Goal: Task Accomplishment & Management: Use online tool/utility

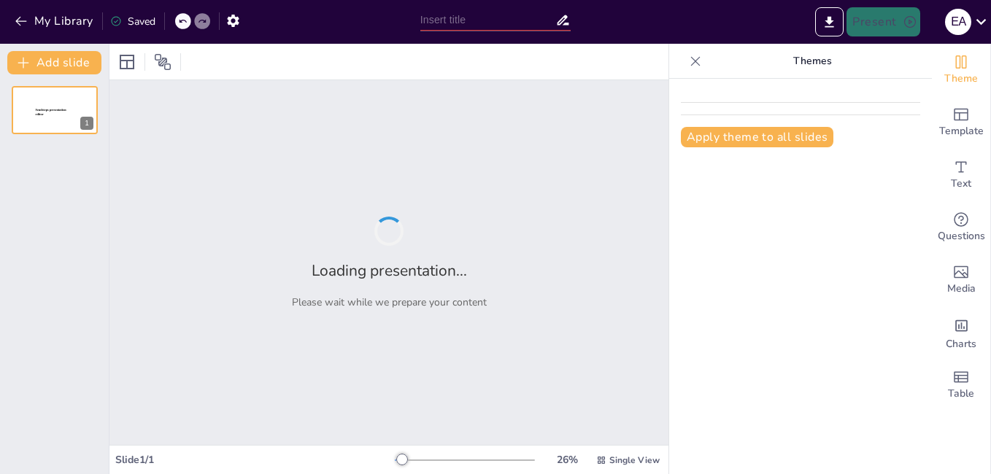
type input "Procedimientos Normalizados para Docentes en el Ciclo Escolar [DATE]-[DATE]"
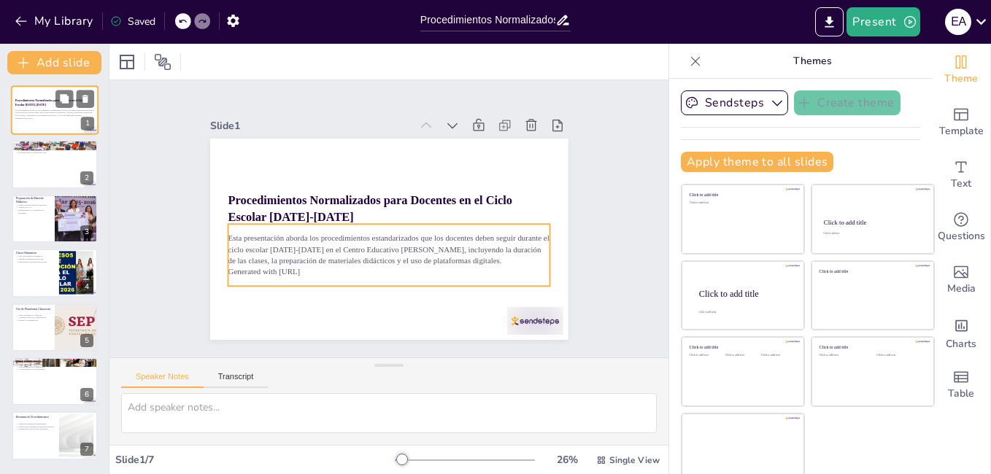
click at [45, 115] on p "Esta presentación aborda los procedimientos estandarizados que los docentes deb…" at bounding box center [54, 113] width 79 height 8
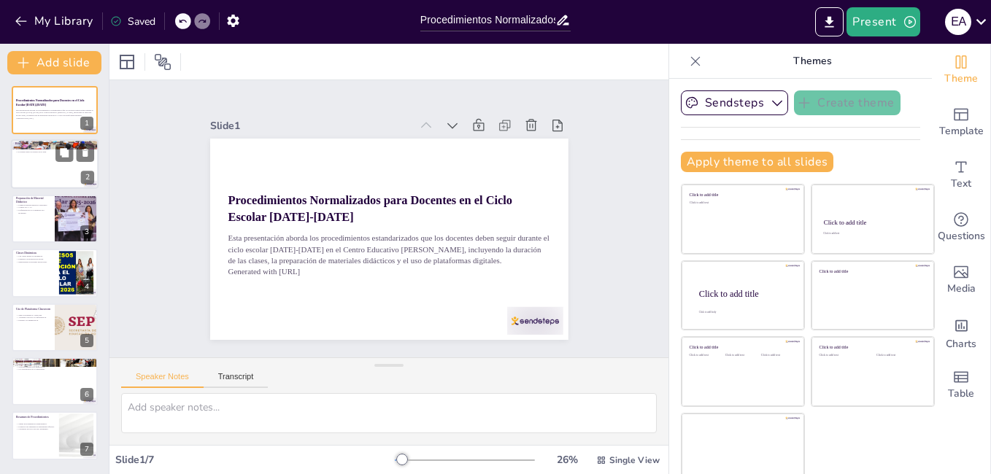
click at [56, 177] on div at bounding box center [55, 165] width 88 height 50
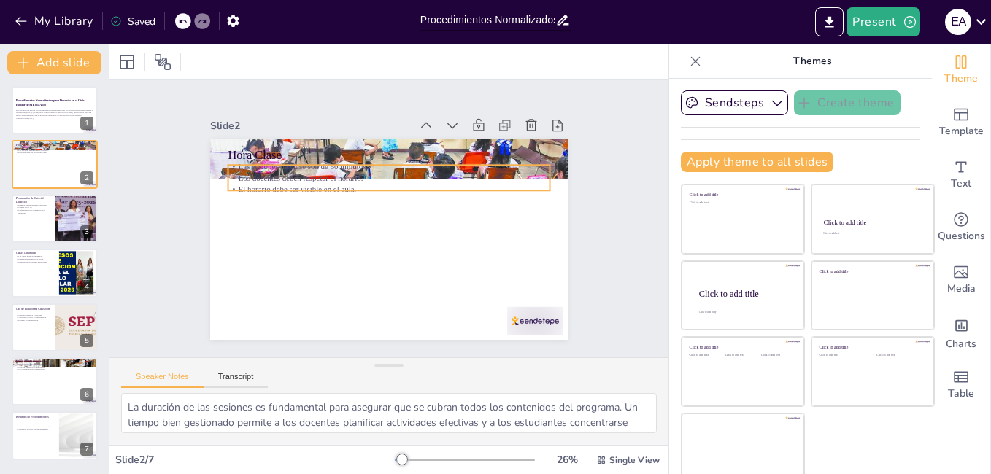
click at [283, 209] on p "El horario debe ser visible en el aula." at bounding box center [382, 248] width 317 height 78
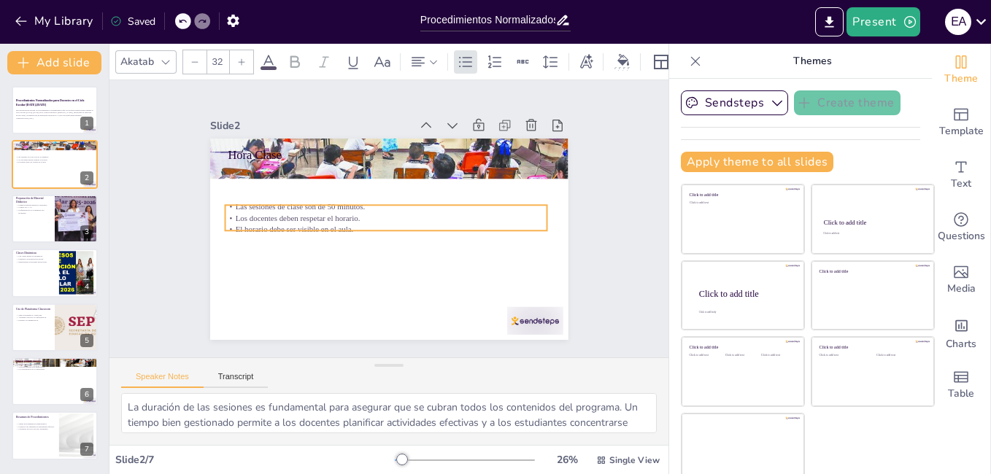
drag, startPoint x: 280, startPoint y: 180, endPoint x: 277, endPoint y: 220, distance: 40.2
click at [283, 220] on p "El horario debe ser visible en el aula." at bounding box center [382, 210] width 198 height 267
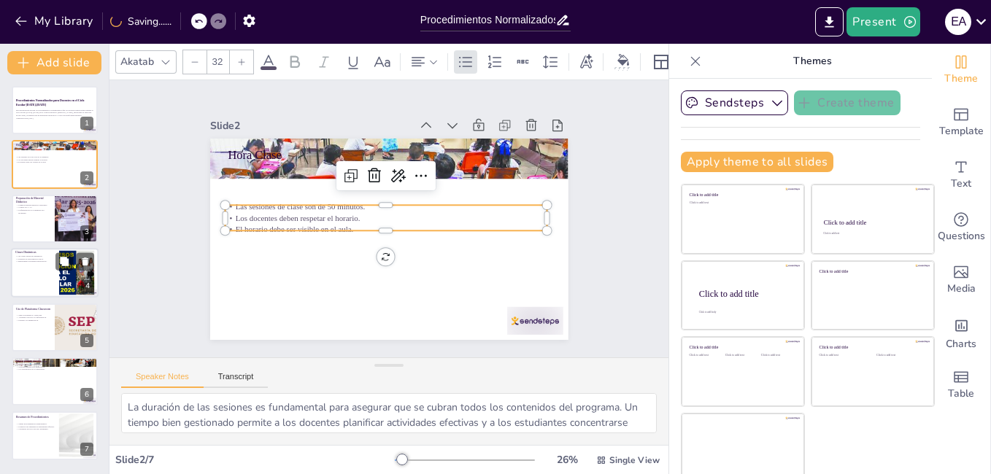
click at [55, 274] on div at bounding box center [55, 273] width 88 height 50
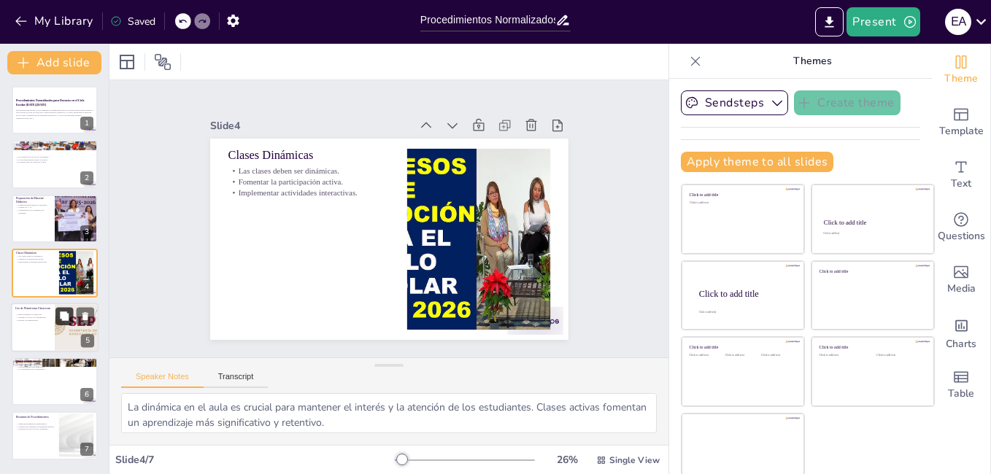
click at [55, 321] on button at bounding box center [64, 316] width 18 height 18
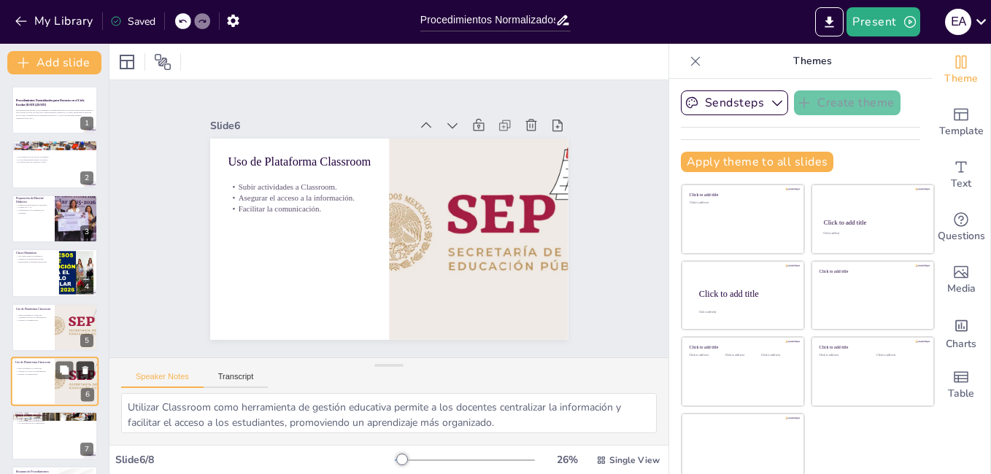
scroll to position [52, 0]
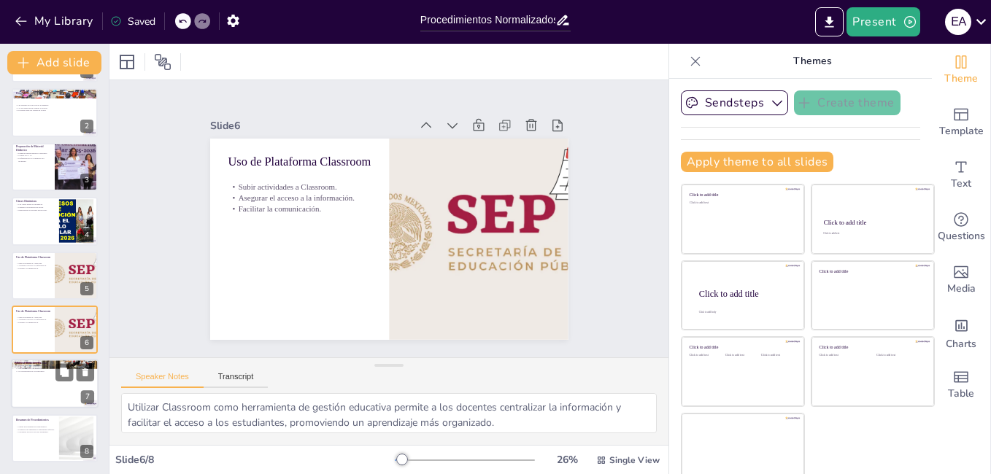
click at [61, 382] on div at bounding box center [55, 385] width 88 height 50
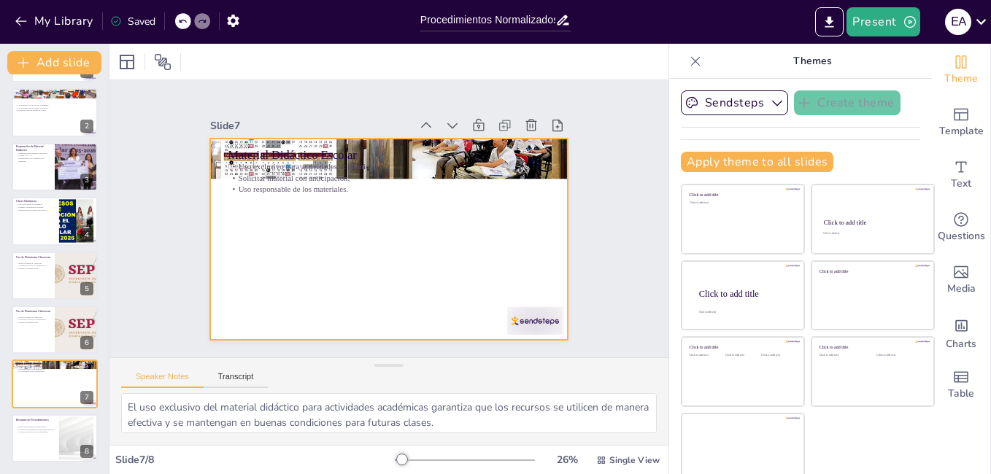
scroll to position [9, 0]
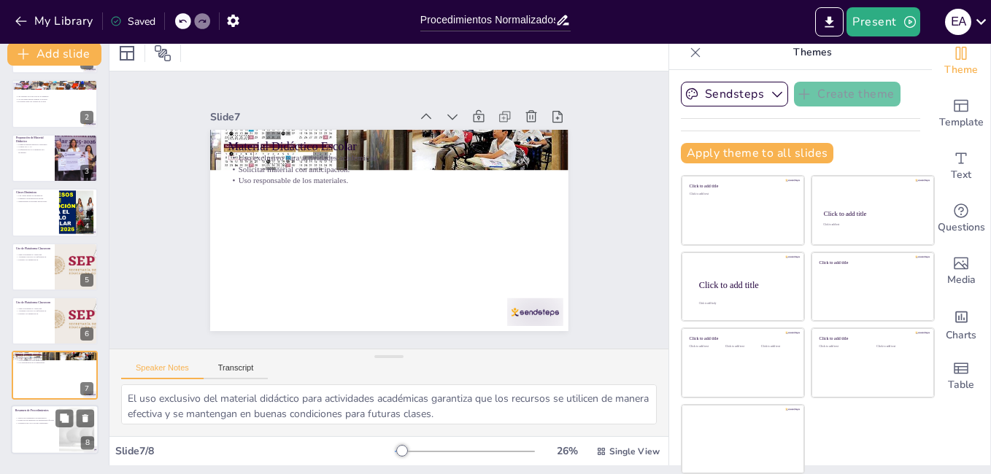
click at [48, 429] on div at bounding box center [55, 430] width 88 height 50
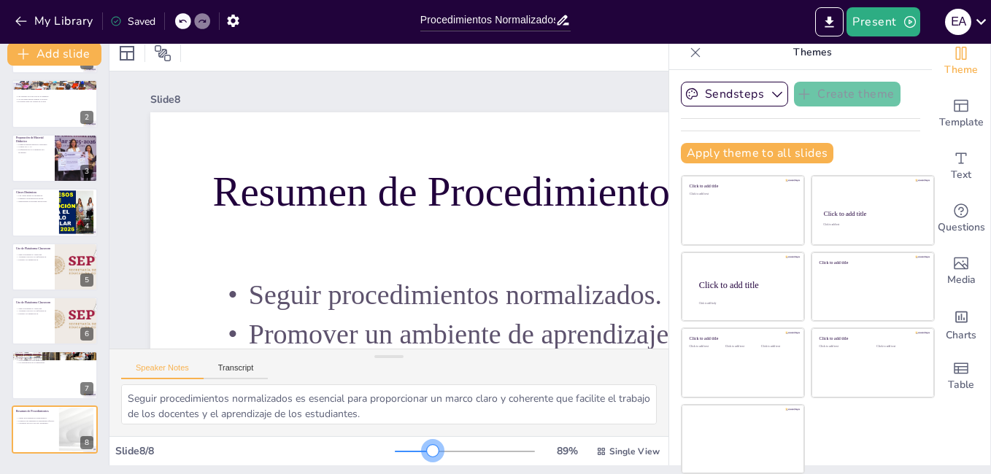
click at [412, 450] on div at bounding box center [465, 452] width 140 height 12
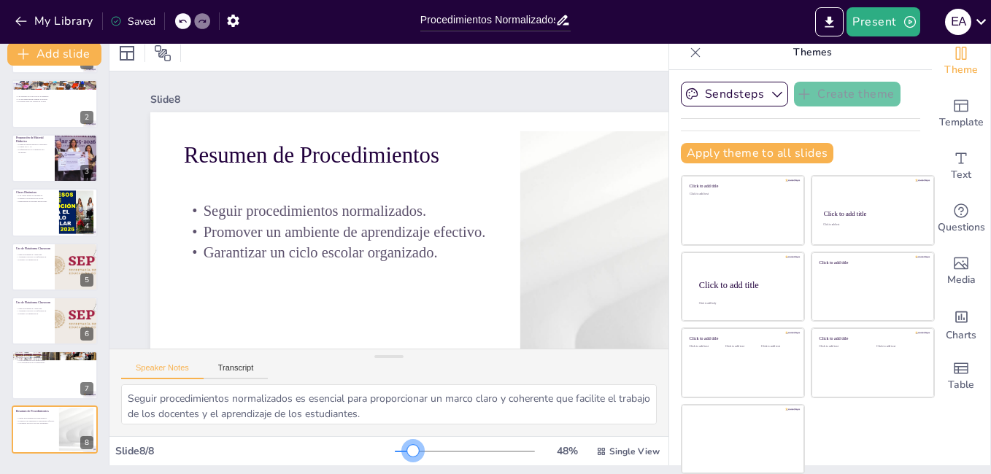
click at [395, 451] on div at bounding box center [404, 451] width 18 height 1
click at [826, 20] on icon "Export to PowerPoint" at bounding box center [828, 22] width 15 height 15
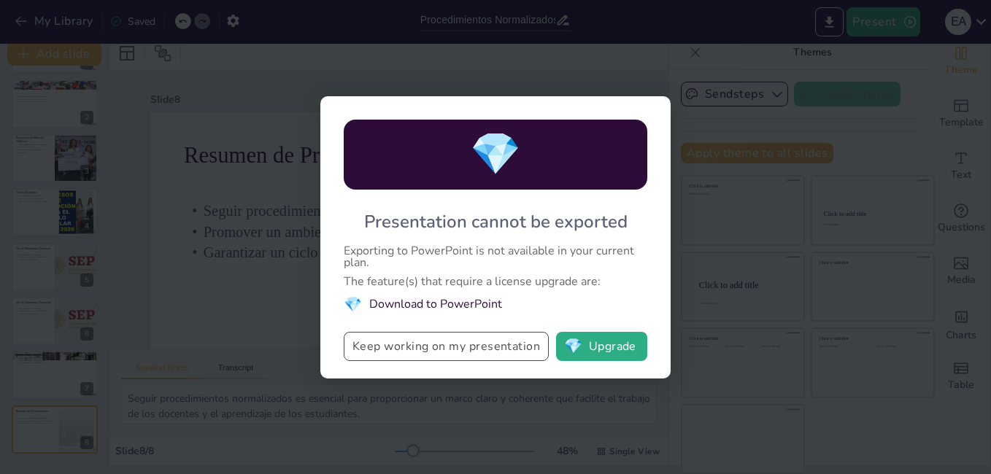
click at [487, 347] on button "Keep working on my presentation" at bounding box center [446, 346] width 205 height 29
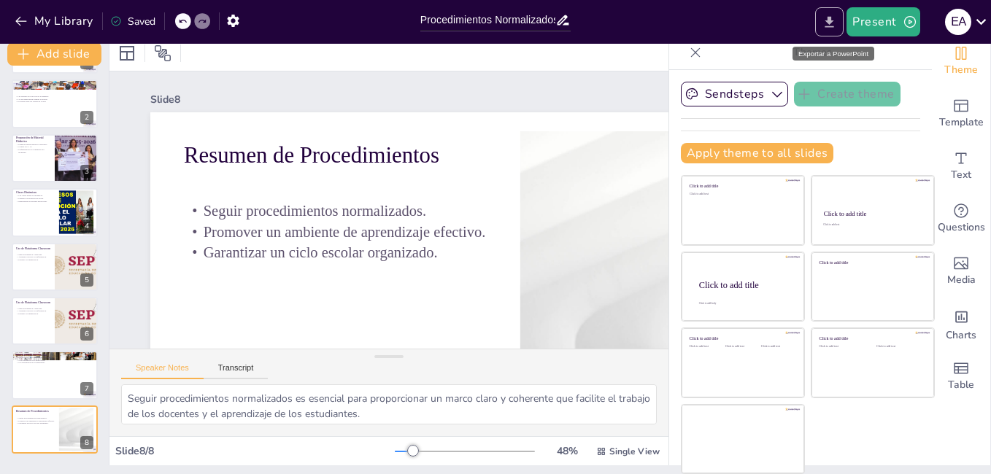
click at [831, 17] on icon "Export to PowerPoint" at bounding box center [829, 21] width 9 height 11
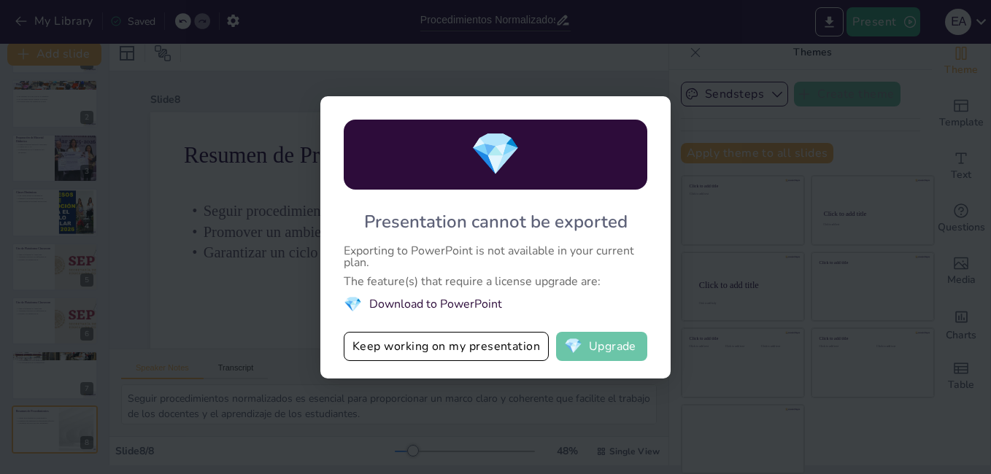
click at [582, 345] on span "💎" at bounding box center [573, 346] width 18 height 15
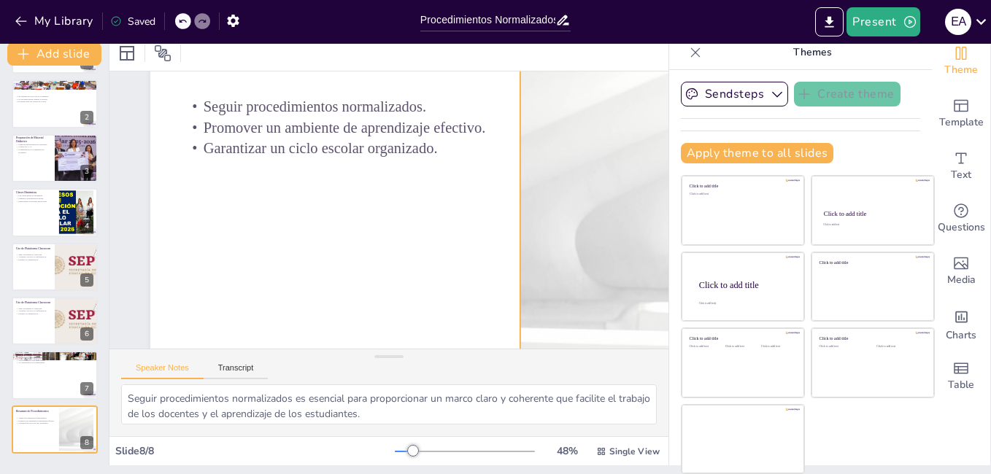
scroll to position [152, 0]
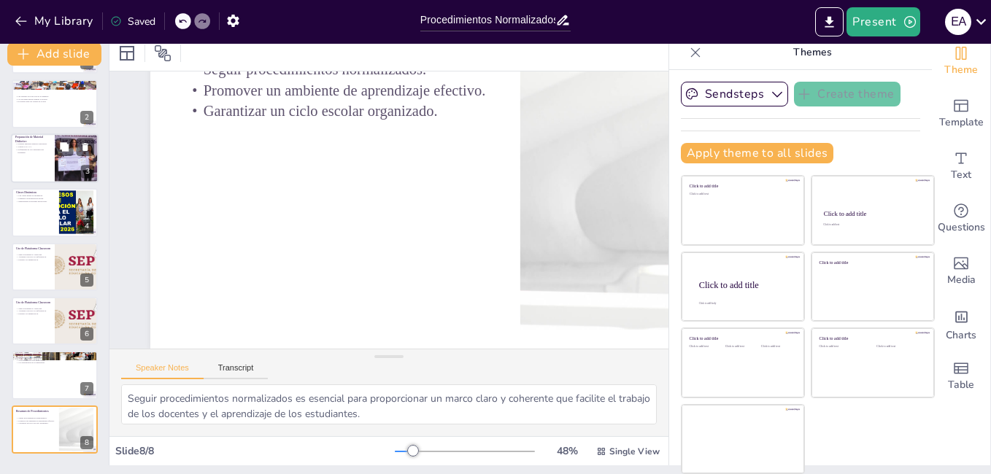
click at [44, 158] on div at bounding box center [55, 158] width 88 height 50
type textarea "La preparación de material didáctico es esencial para proporcionar a los estudi…"
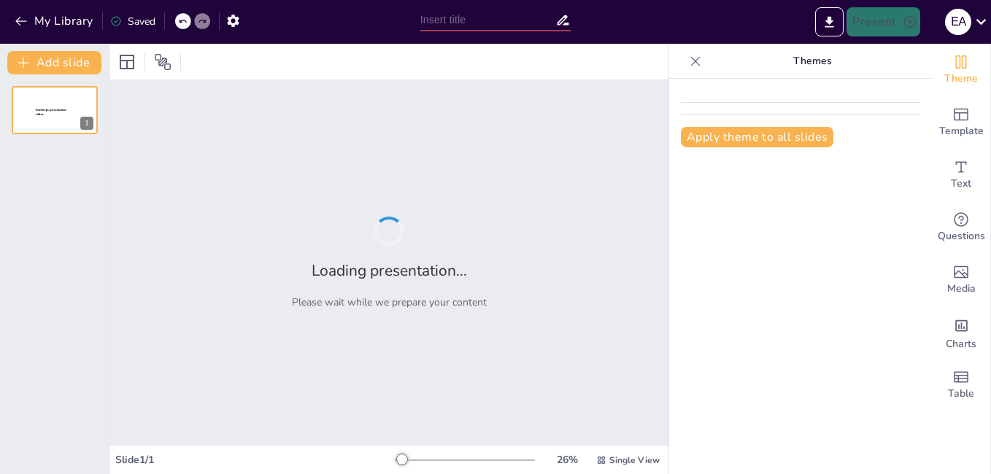
type input "Procedimientos Normalizados para Docentes en el Ciclo Escolar [DATE]-[DATE]"
